Goal: Task Accomplishment & Management: Use online tool/utility

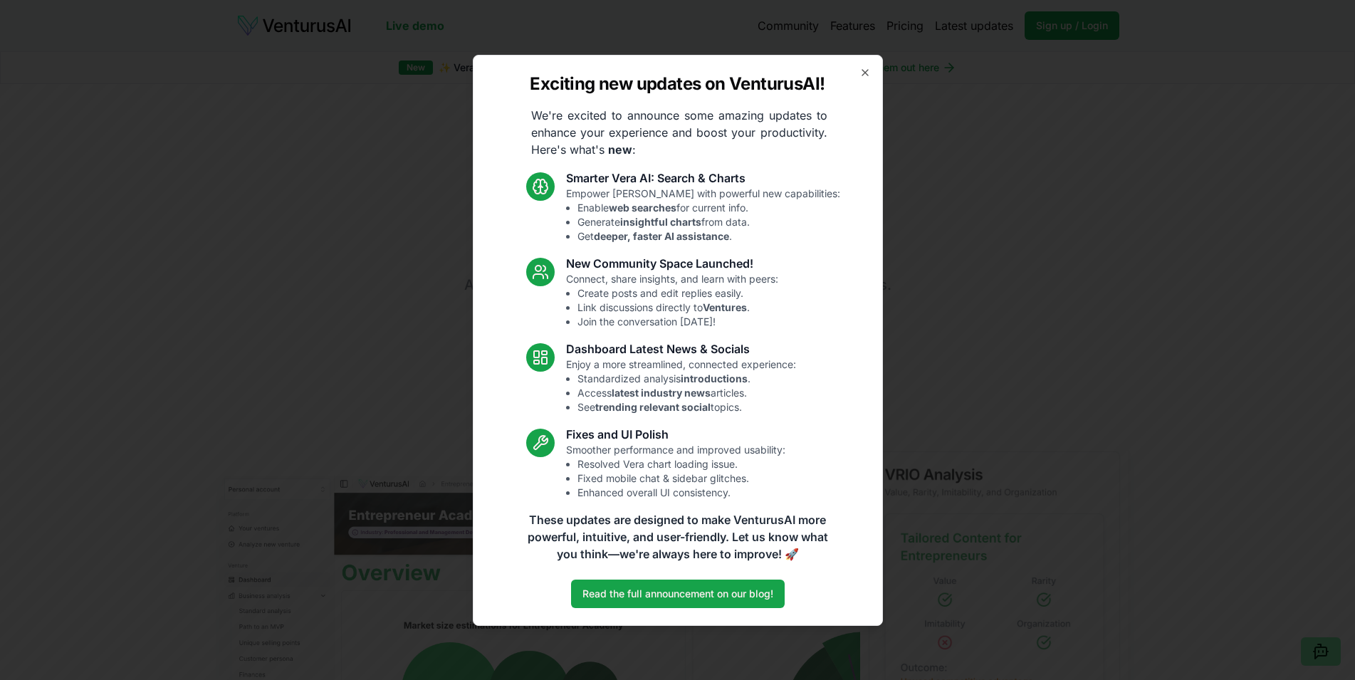
click at [868, 76] on div "Exciting new updates on VenturusAI! We're excited to announce some amazing upda…" at bounding box center [678, 340] width 410 height 571
click at [868, 67] on icon "button" at bounding box center [865, 72] width 11 height 11
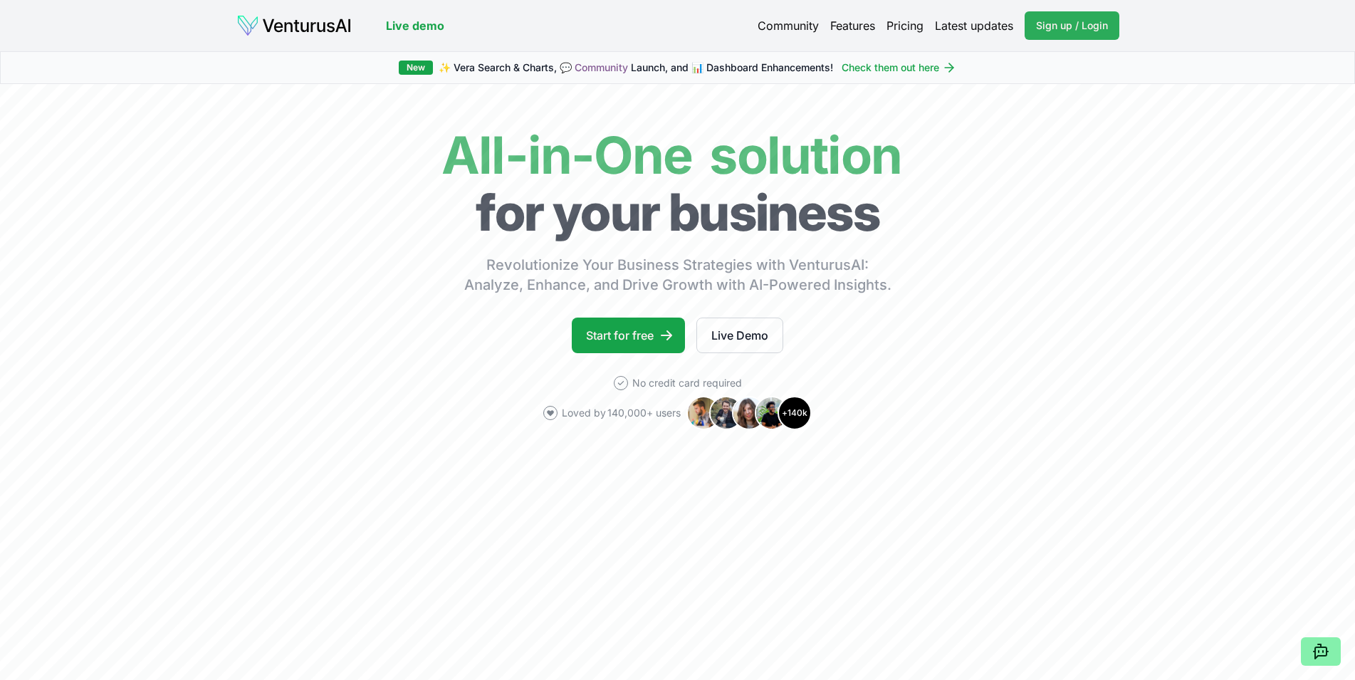
click at [1082, 19] on span "Sign up / Login" at bounding box center [1072, 26] width 72 height 14
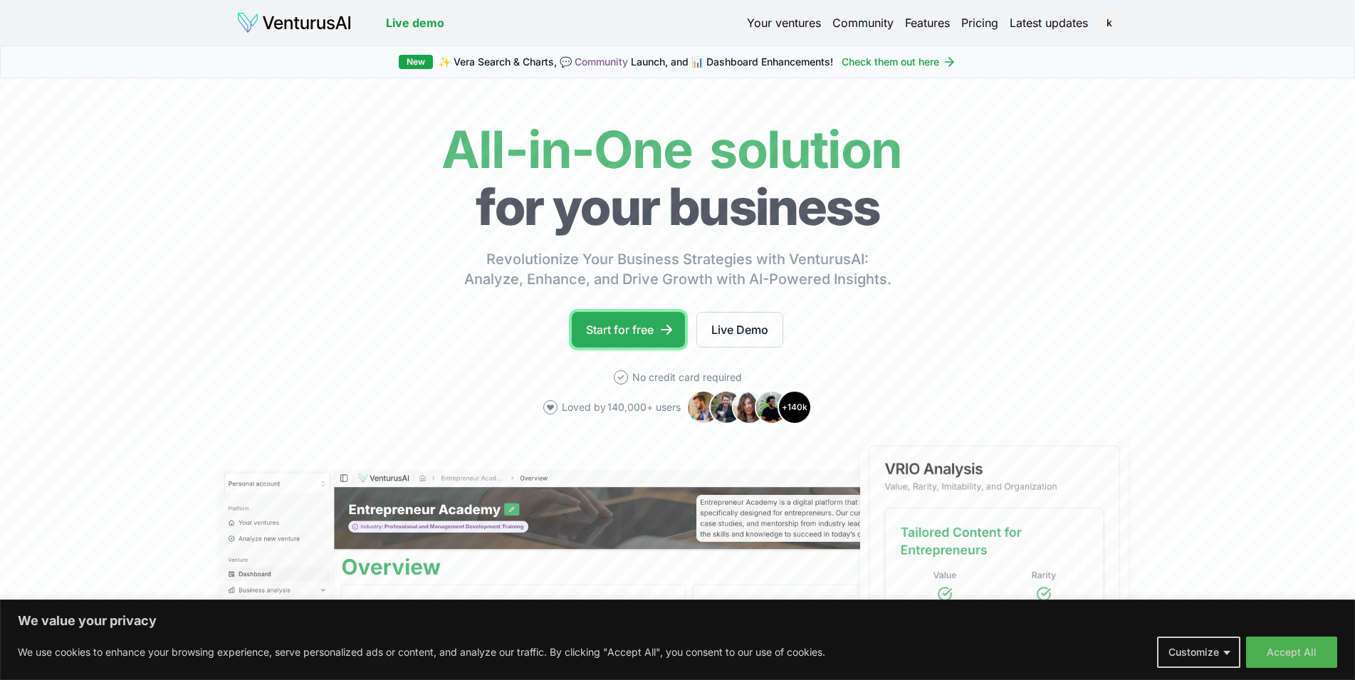
click at [638, 333] on link "Start for free" at bounding box center [628, 330] width 113 height 36
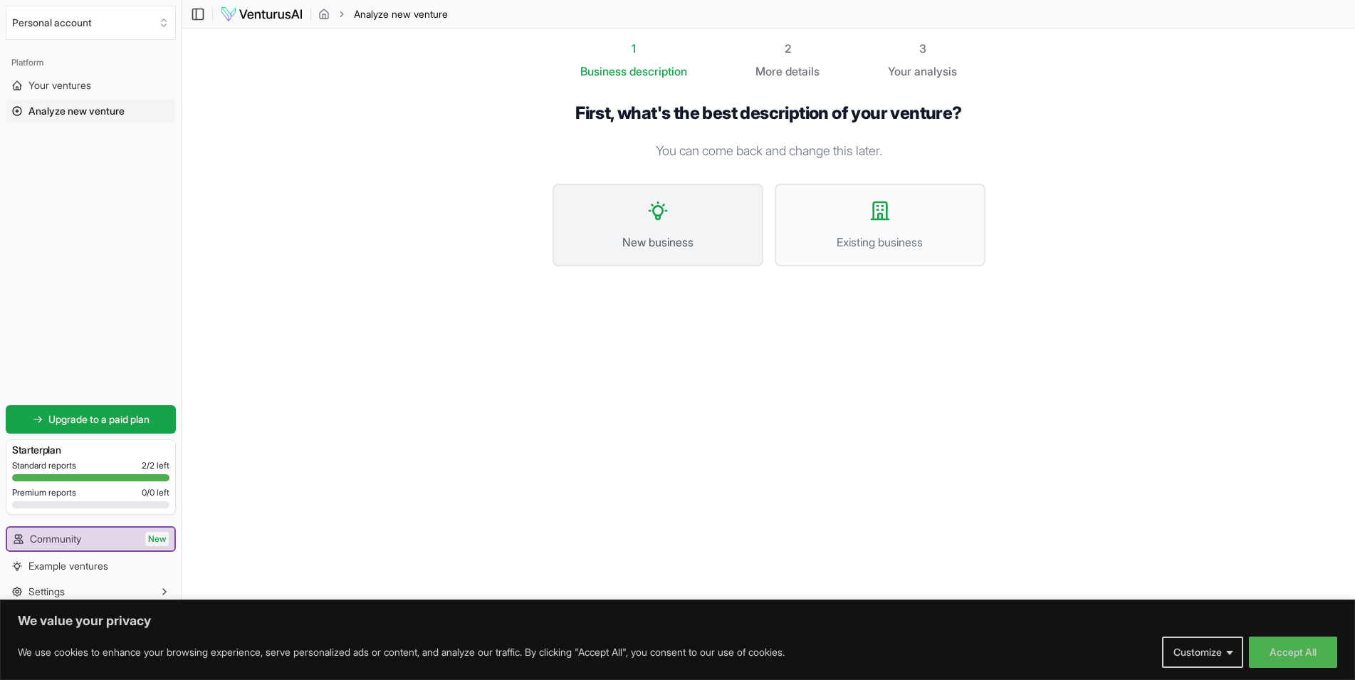
click at [667, 223] on button "New business" at bounding box center [658, 225] width 211 height 83
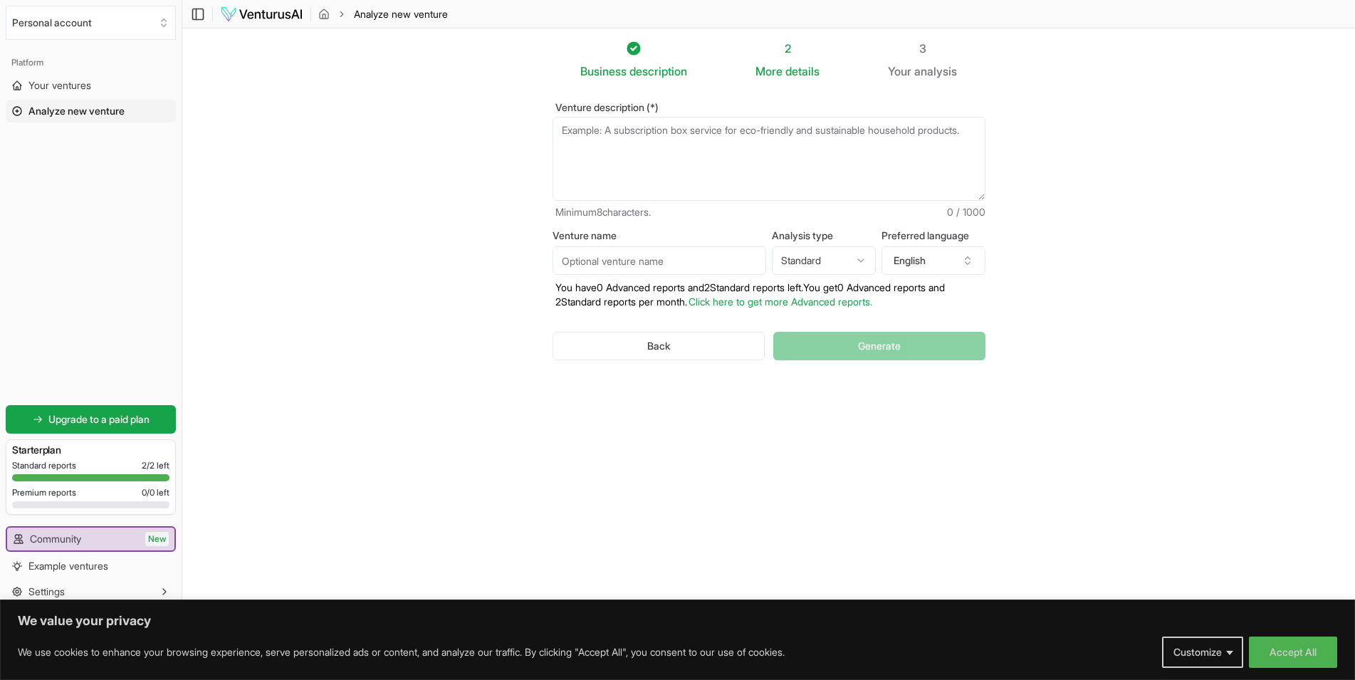
click at [39, 73] on div "Platform" at bounding box center [91, 62] width 170 height 23
click at [58, 90] on span "Your ventures" at bounding box center [59, 85] width 63 height 14
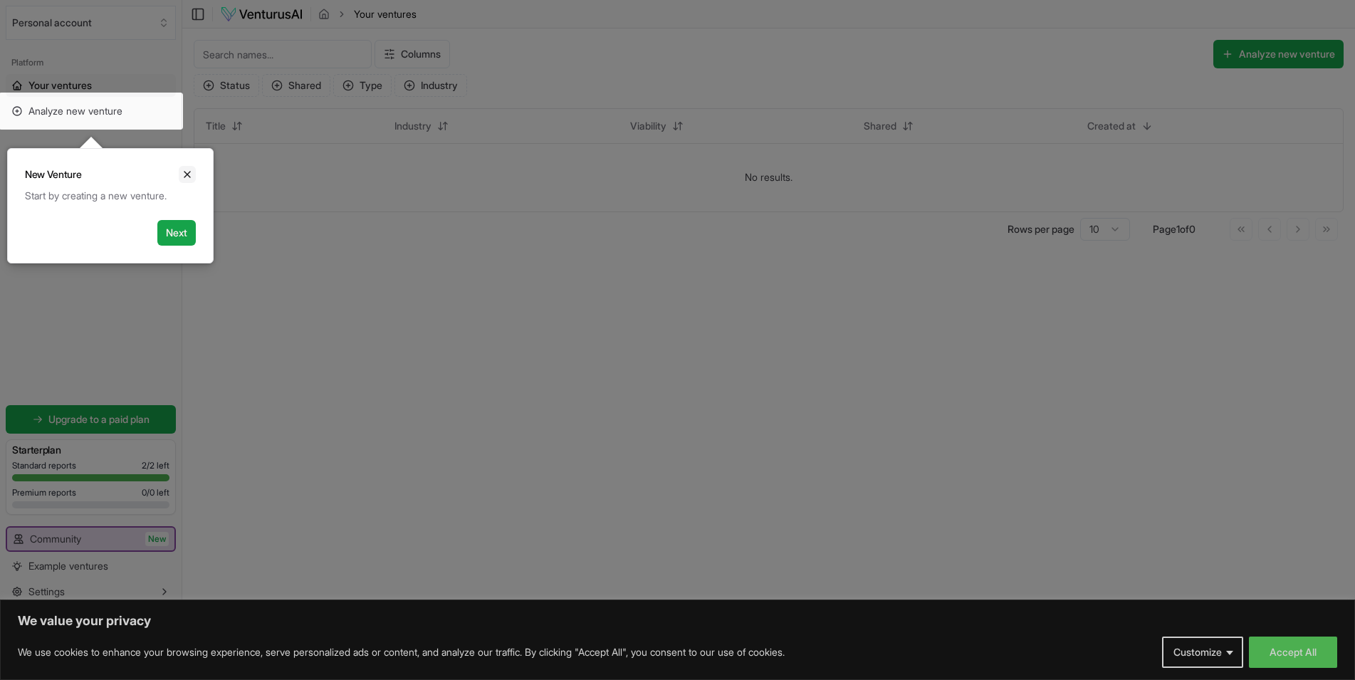
click at [190, 172] on icon "Close" at bounding box center [187, 174] width 11 height 11
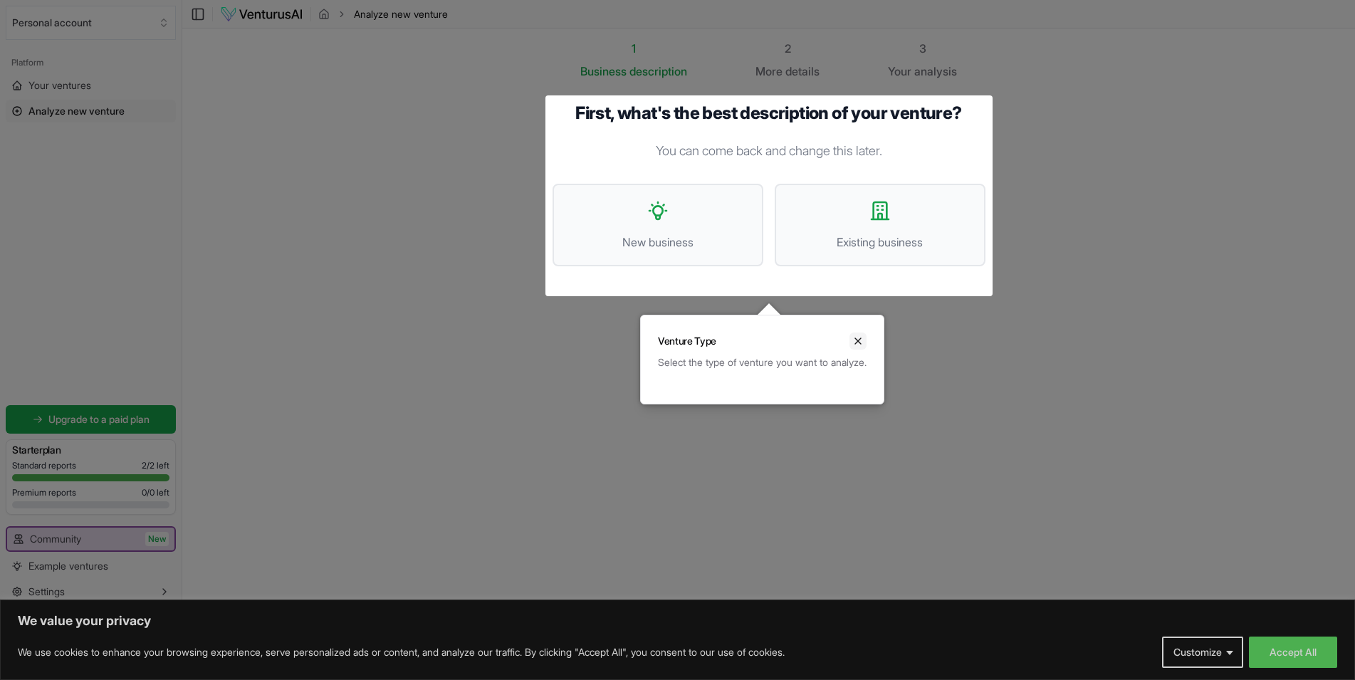
click at [867, 349] on button "Close" at bounding box center [858, 341] width 17 height 17
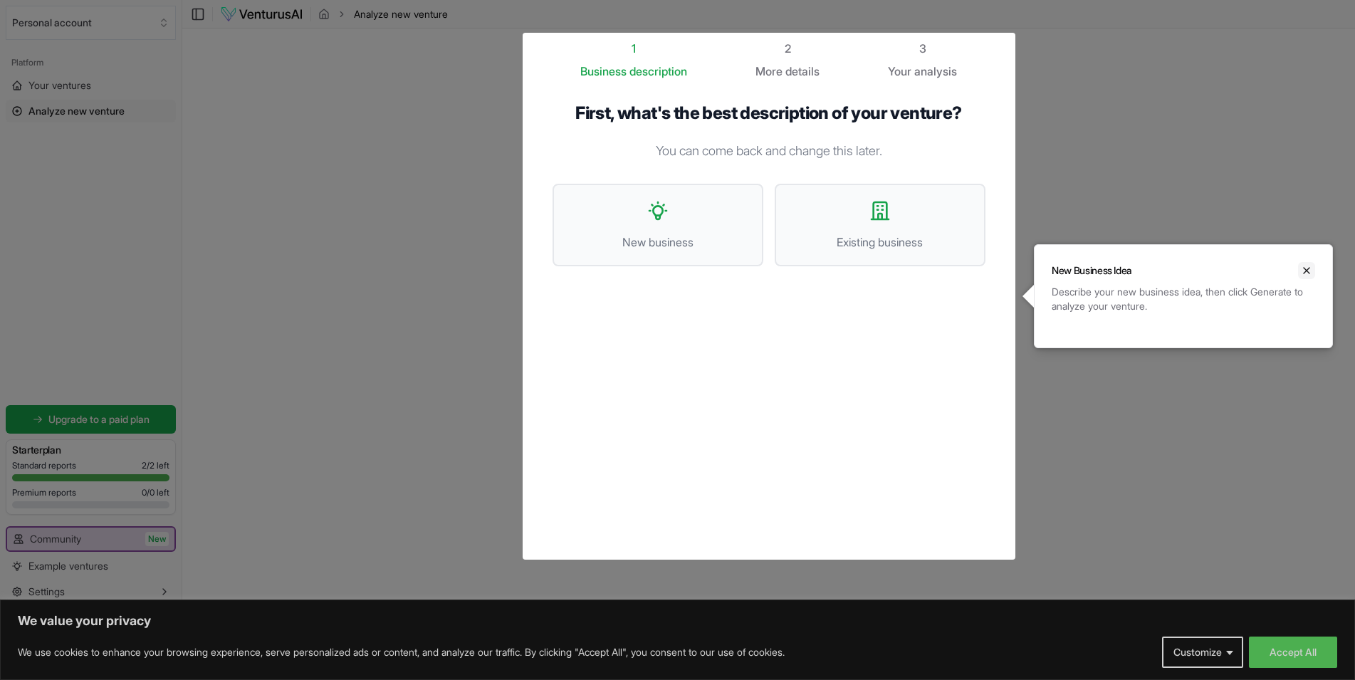
click at [1311, 272] on icon "Close" at bounding box center [1306, 270] width 11 height 11
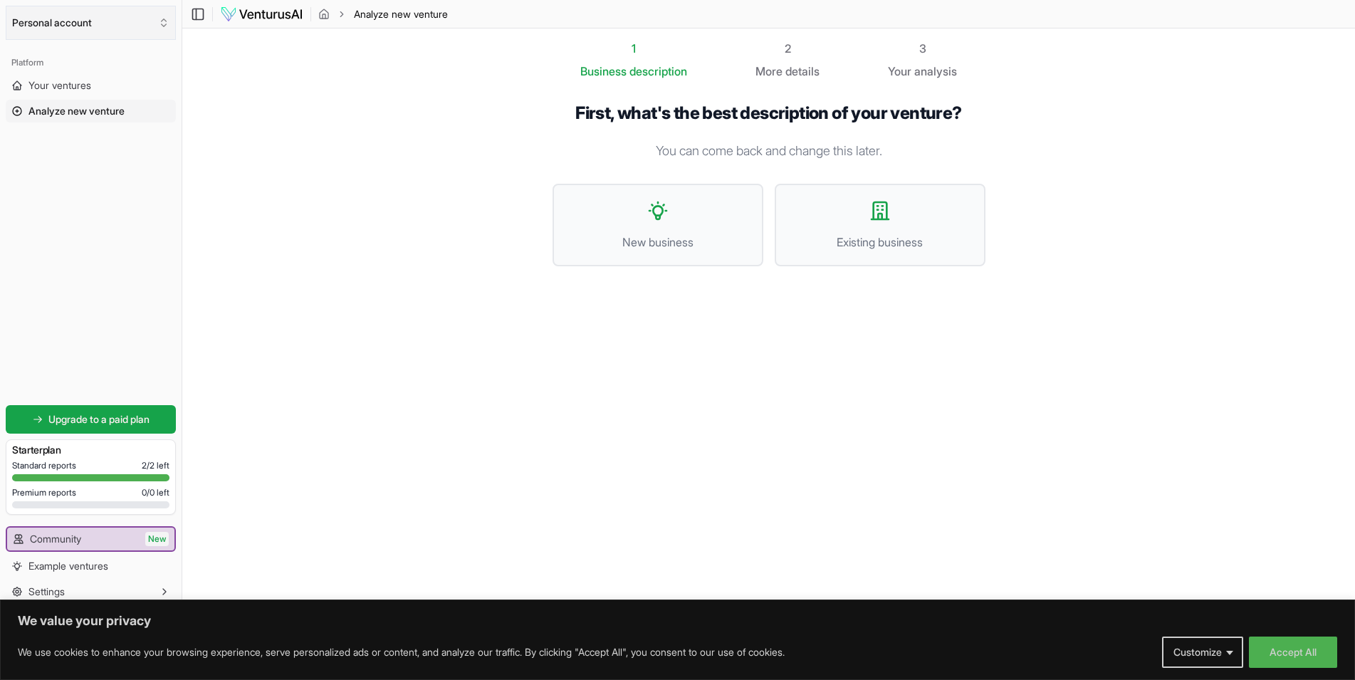
click at [76, 26] on button "Personal account" at bounding box center [91, 23] width 170 height 34
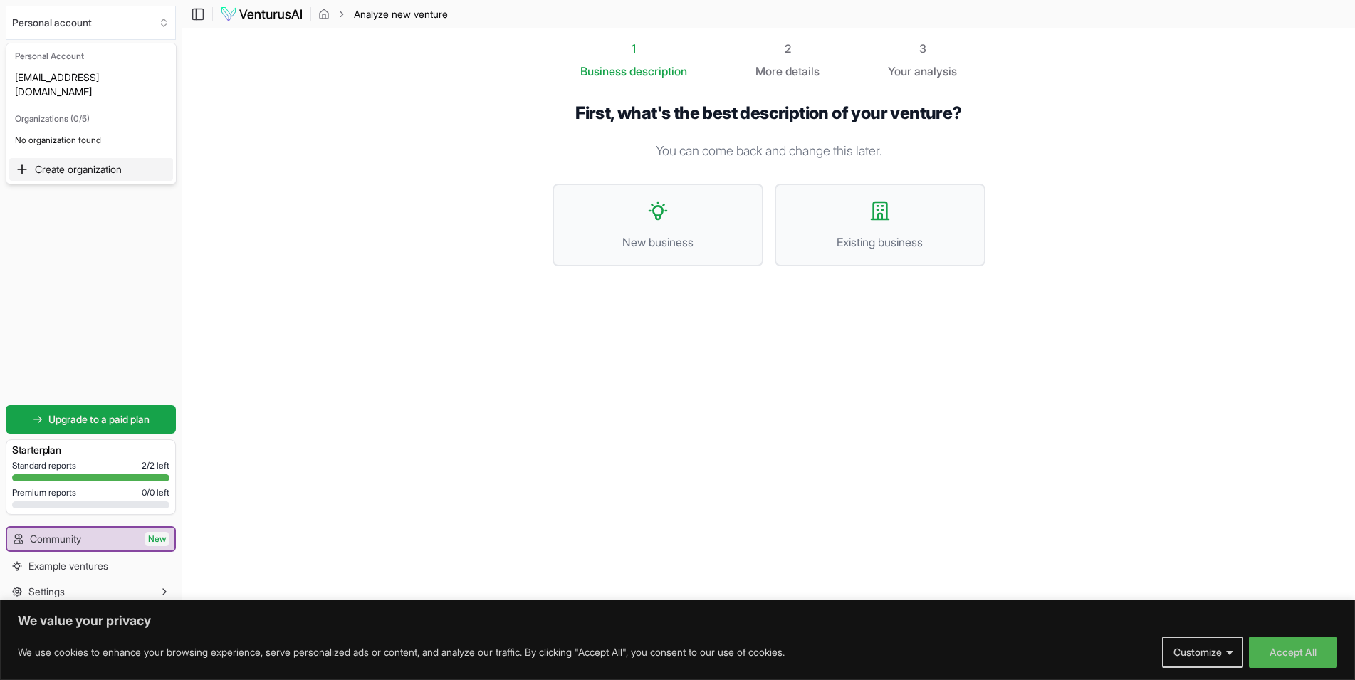
click at [427, 170] on html "We value your privacy We use cookies to enhance your browsing experience, serve…" at bounding box center [677, 340] width 1355 height 680
click at [264, 438] on section "1 Business description 2 More details 3 Your analysis First, what's the best de…" at bounding box center [768, 318] width 1173 height 580
click at [390, 465] on section "1 Business description 2 More details 3 Your analysis First, what's the best de…" at bounding box center [768, 318] width 1173 height 580
click at [157, 589] on button "Settings" at bounding box center [91, 591] width 170 height 23
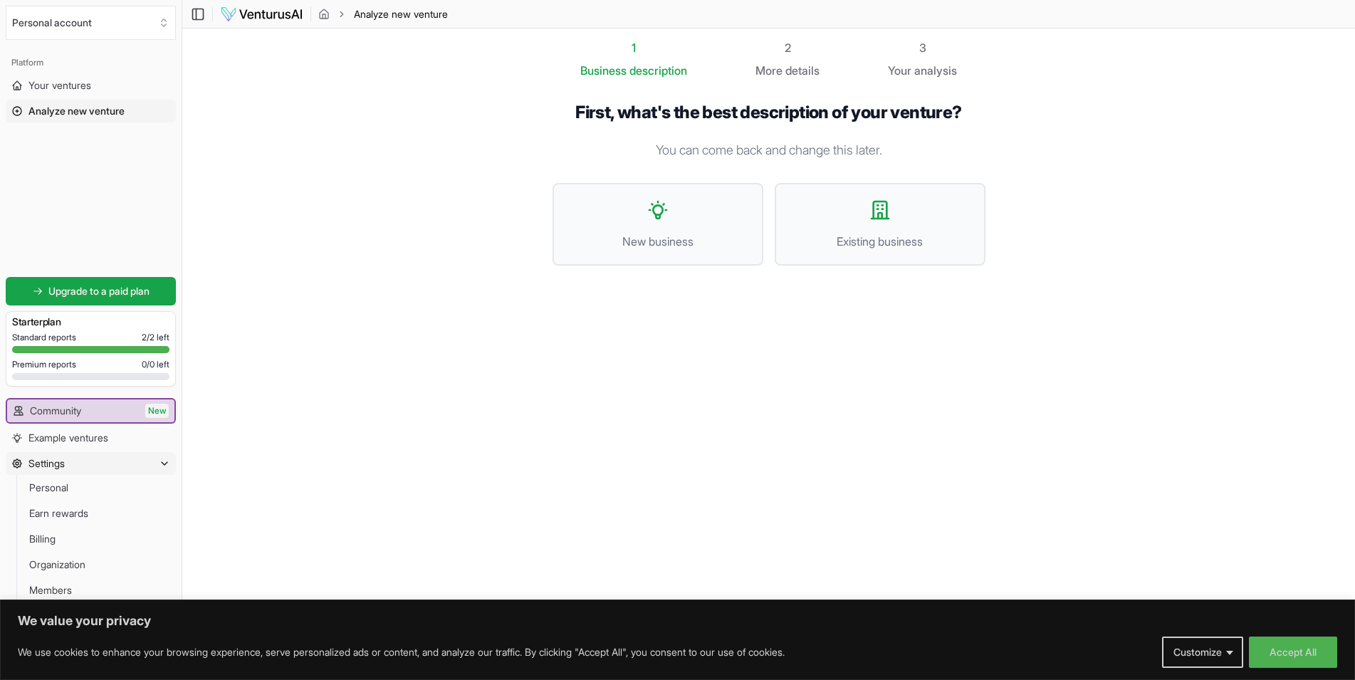
scroll to position [0, 0]
click at [113, 83] on link "Your ventures" at bounding box center [91, 85] width 170 height 23
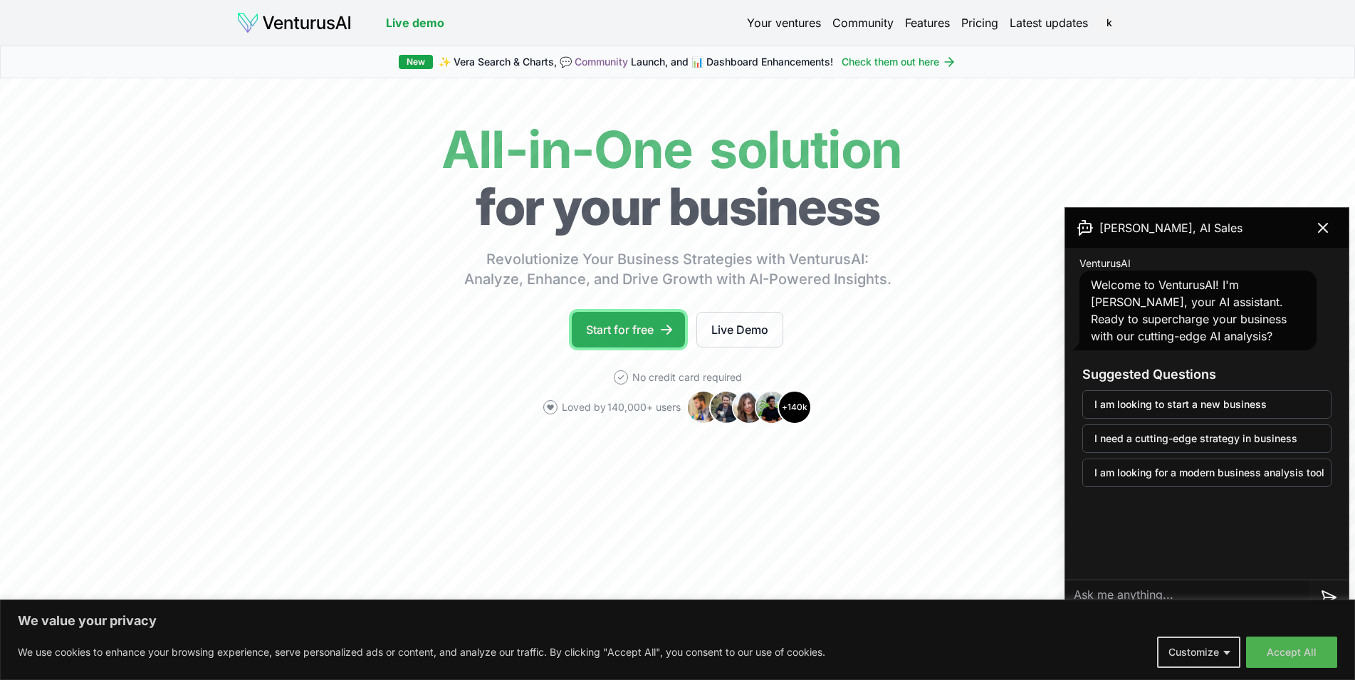
click at [625, 337] on link "Start for free" at bounding box center [628, 330] width 113 height 36
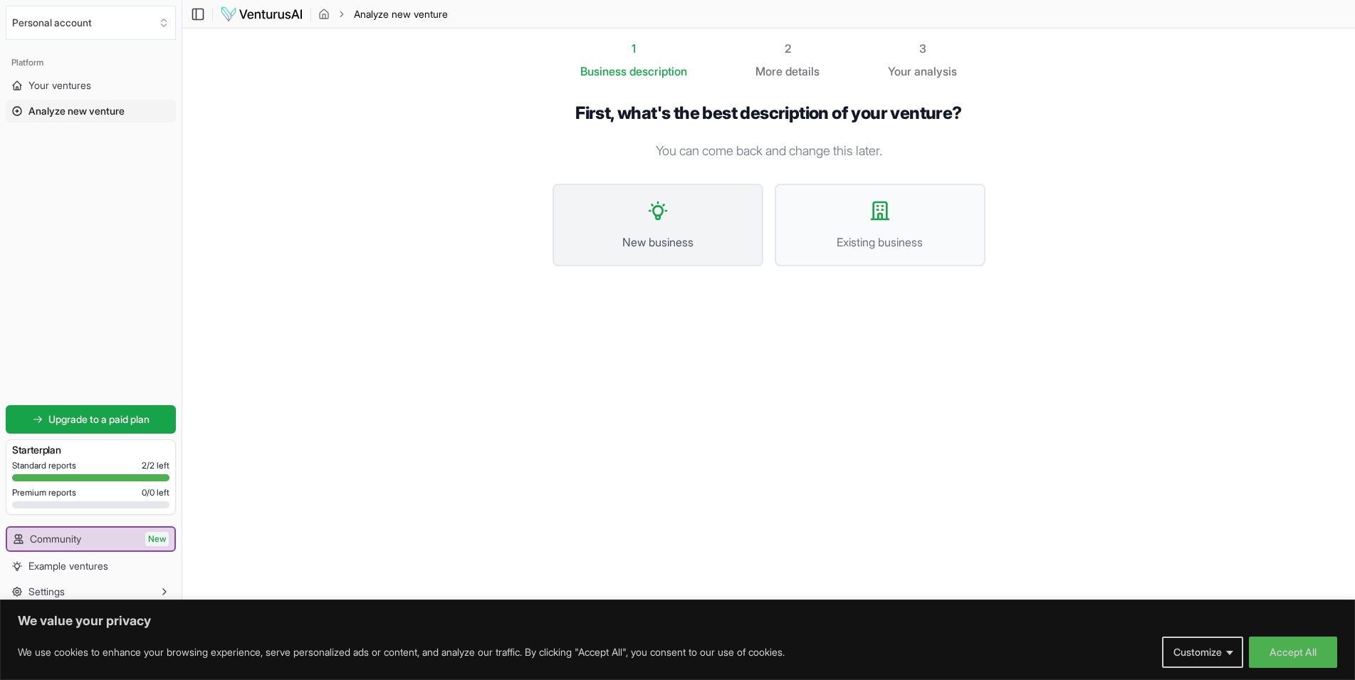
click at [662, 239] on span "New business" at bounding box center [657, 242] width 179 height 17
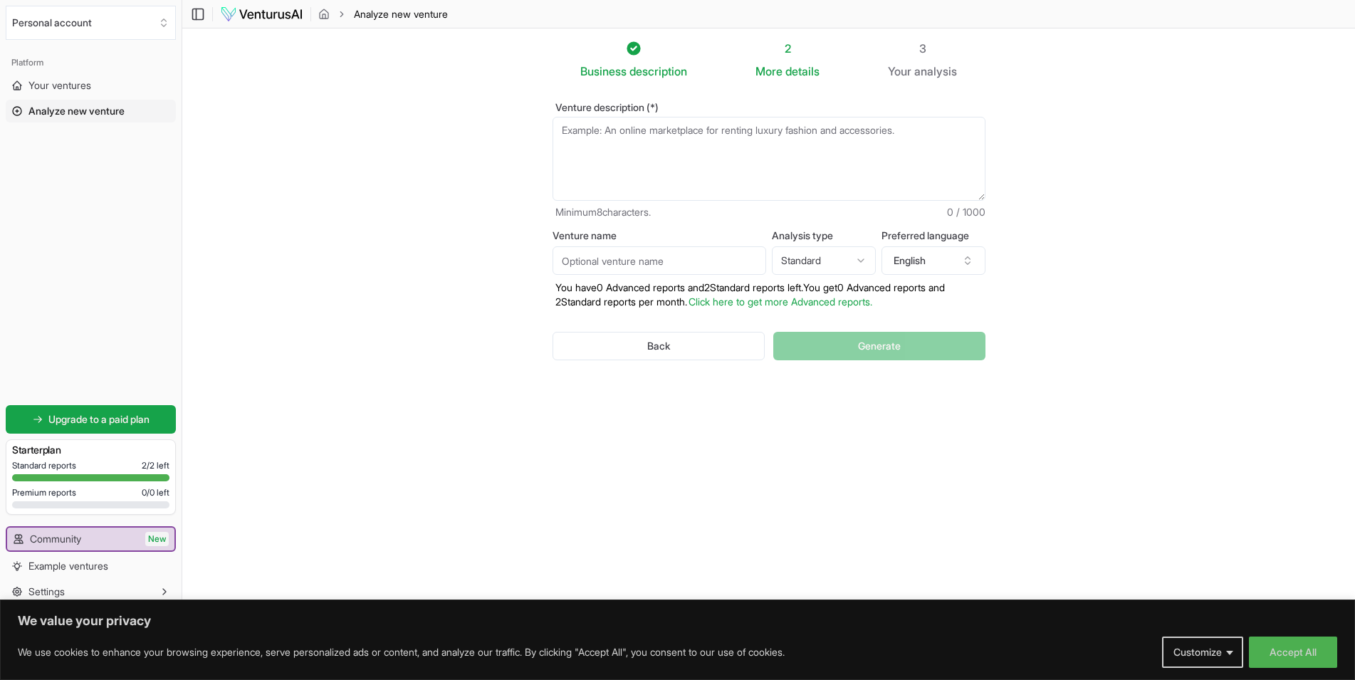
click at [684, 118] on textarea "Venture description (*)" at bounding box center [769, 159] width 433 height 84
click at [702, 137] on textarea "Venture description (*)" at bounding box center [769, 158] width 433 height 84
type textarea "I am one-man-company."
click at [714, 268] on input "Venture name" at bounding box center [660, 260] width 214 height 28
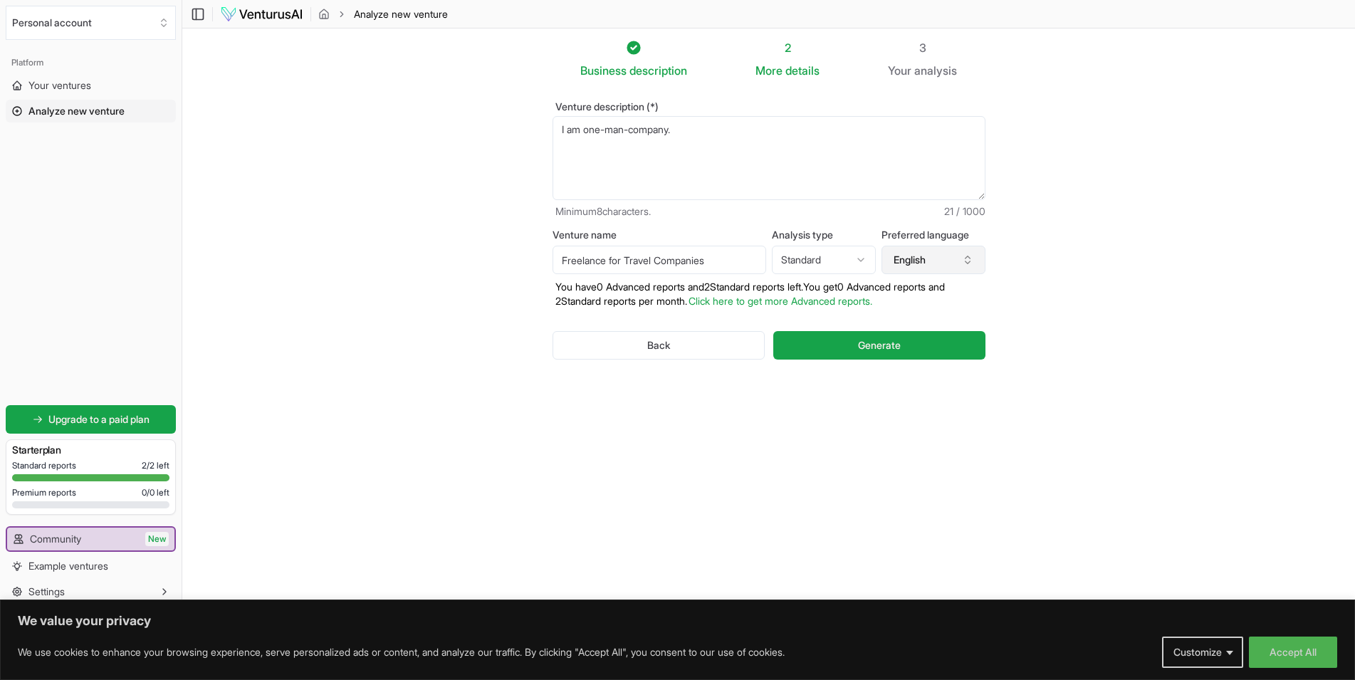
type input "Freelance for Travel Companies"
click at [912, 261] on button "English" at bounding box center [934, 260] width 104 height 28
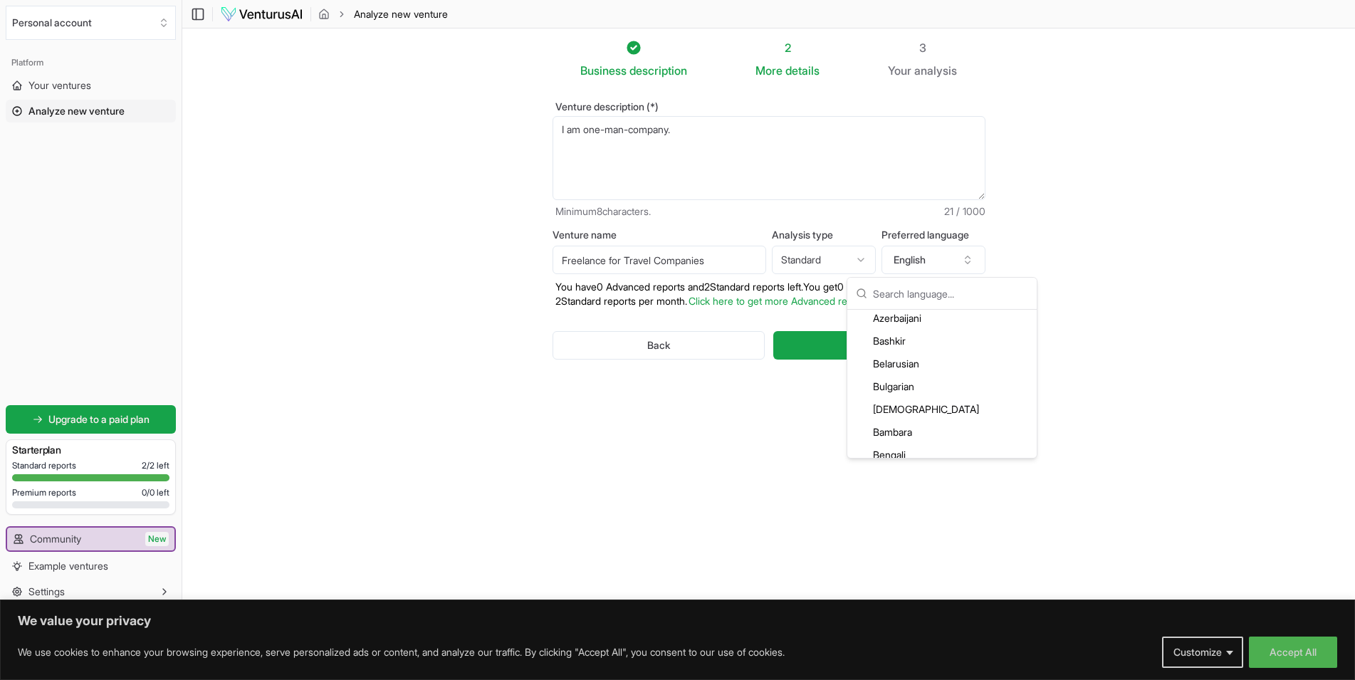
scroll to position [0, 0]
type input "ger"
click at [902, 326] on div "German" at bounding box center [942, 324] width 184 height 23
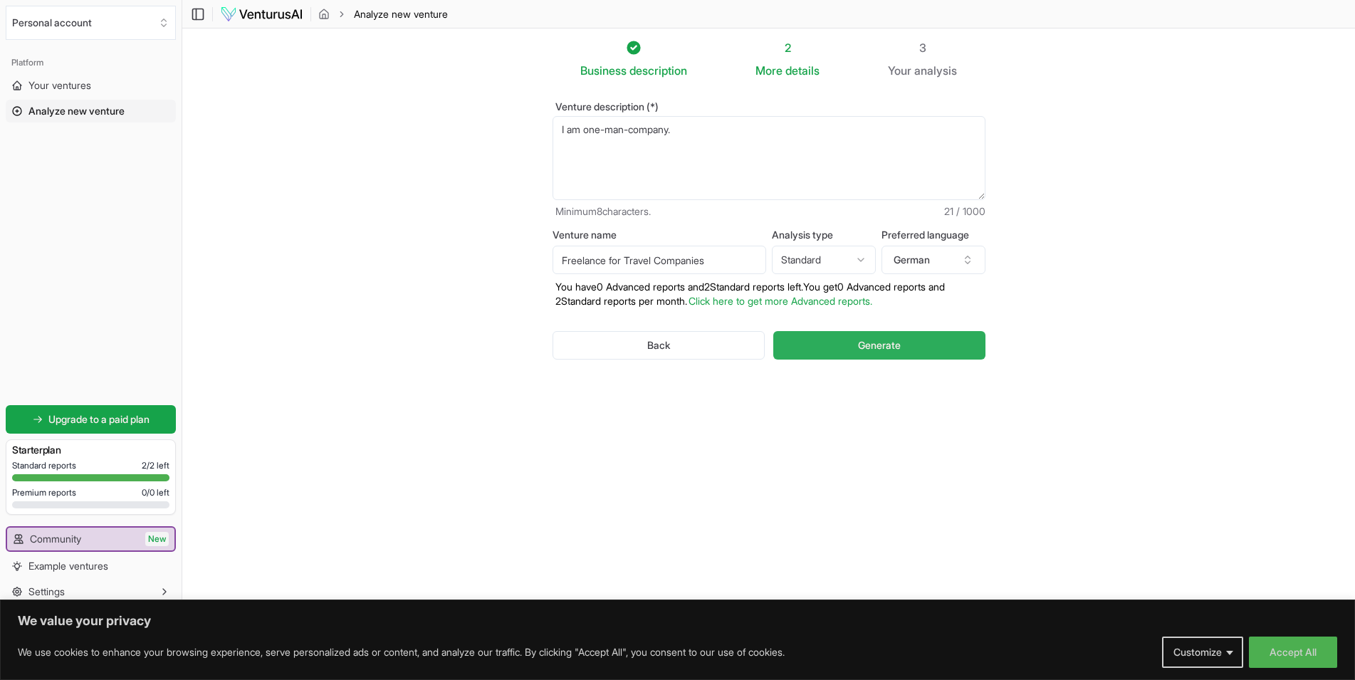
click at [900, 342] on span "Generate" at bounding box center [879, 345] width 43 height 14
